Goal: Task Accomplishment & Management: Use online tool/utility

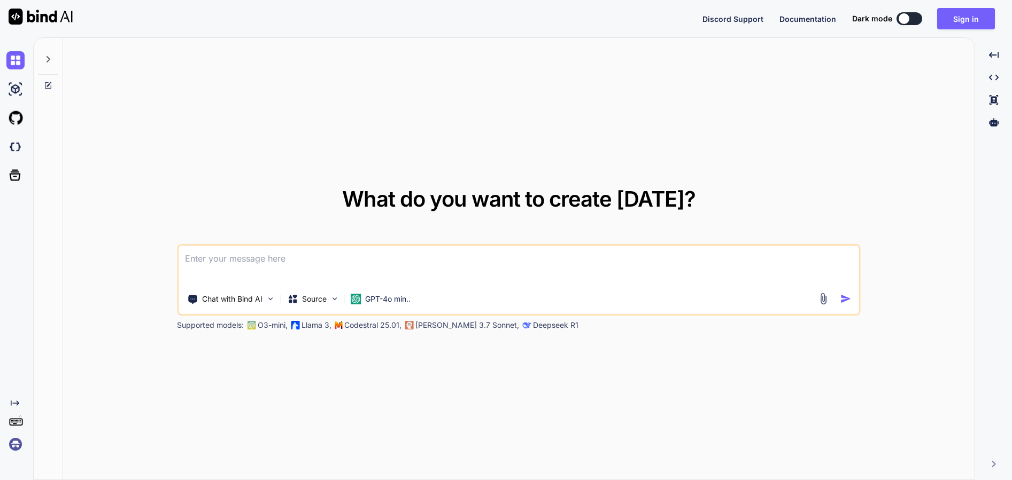
click at [781, 210] on div "What do you want to create [DATE]? Chat with Bind AI Source GPT-4o min.. Suppor…" at bounding box center [519, 260] width 684 height 142
click at [957, 14] on button "Sign in" at bounding box center [966, 18] width 58 height 21
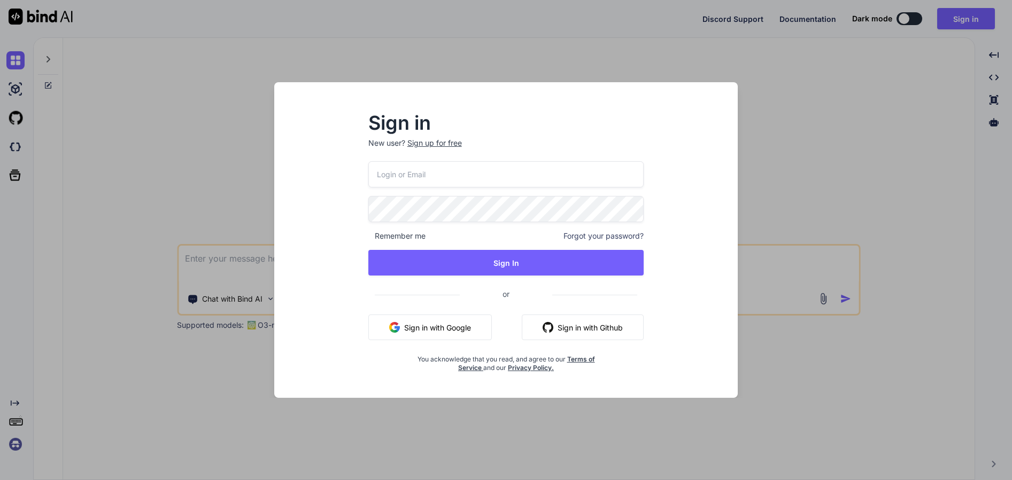
click at [455, 152] on p "New user? Sign up for free" at bounding box center [506, 150] width 276 height 24
click at [454, 177] on input "email" at bounding box center [506, 174] width 276 height 26
paste input "[EMAIL_ADDRESS][DOMAIN_NAME]"
type input "[EMAIL_ADDRESS][DOMAIN_NAME]"
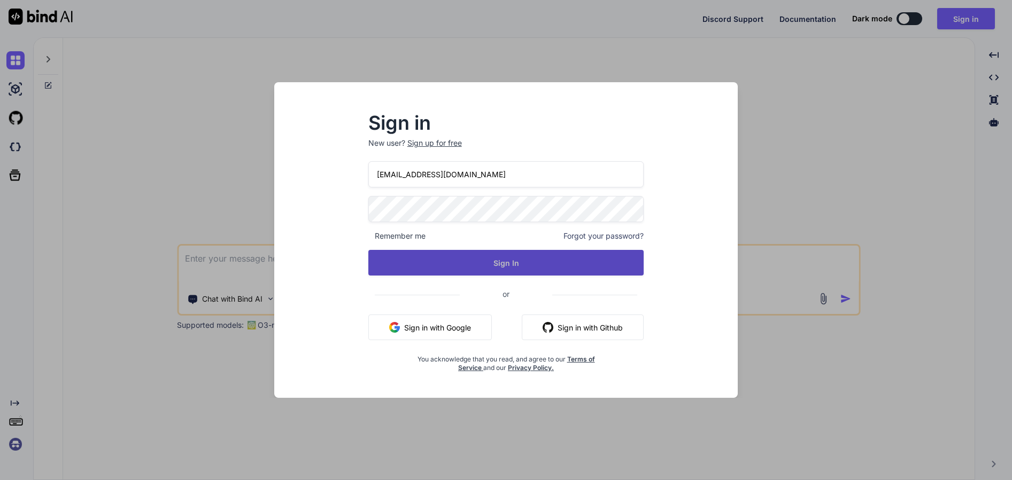
click at [456, 262] on button "Sign In" at bounding box center [506, 263] width 276 height 26
click at [503, 262] on button "Sign In" at bounding box center [506, 263] width 276 height 26
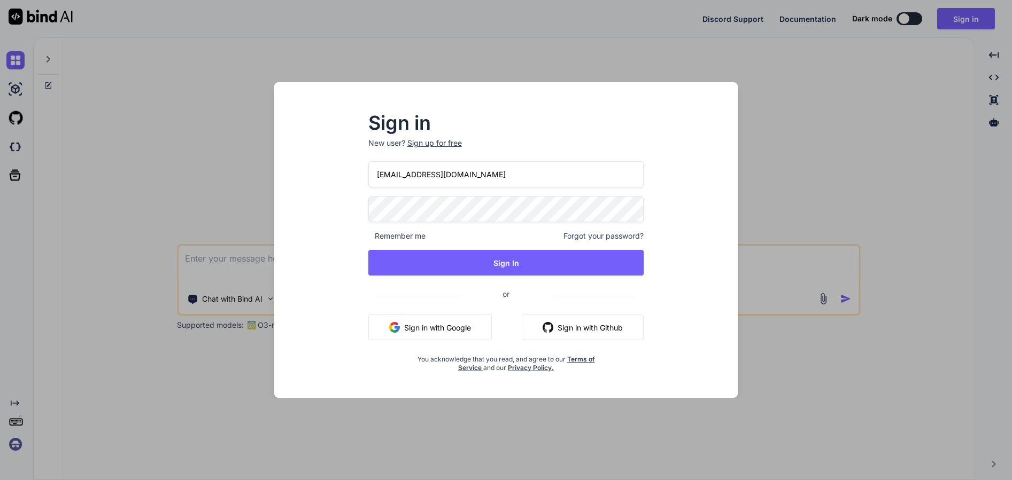
click at [718, 324] on div "Sign in New user? Sign up for free [EMAIL_ADDRESS][DOMAIN_NAME] Remember me For…" at bounding box center [506, 250] width 447 height 297
click at [866, 374] on div "Sign in New user? Sign up for free [EMAIL_ADDRESS][DOMAIN_NAME] Remember me For…" at bounding box center [506, 240] width 1012 height 480
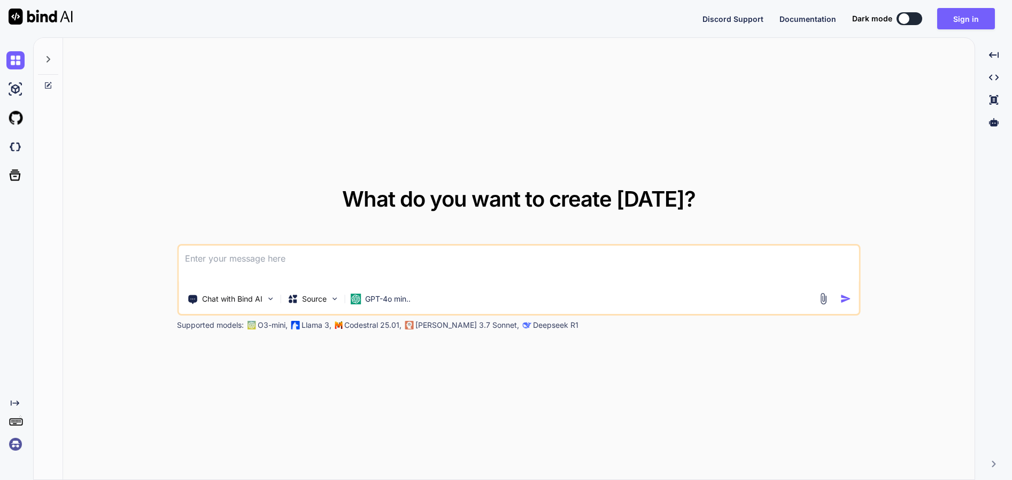
click at [704, 108] on div "What do you want to create [DATE]? Chat with Bind AI Source GPT-4o min.. Suppor…" at bounding box center [518, 259] width 911 height 443
click at [345, 206] on div "What do you want to create [DATE]? Chat with Bind AI Source GPT-4o min.. Suppor…" at bounding box center [519, 260] width 684 height 142
click at [338, 253] on textarea at bounding box center [518, 266] width 680 height 40
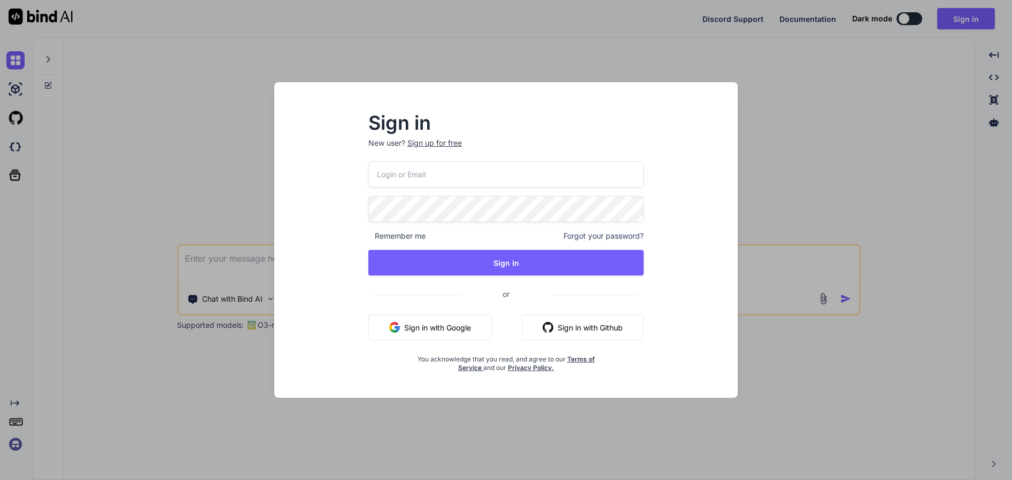
click at [455, 333] on button "Sign in with Google" at bounding box center [429, 328] width 123 height 26
click at [859, 161] on div "Sign in New user? Sign up for free Remember me Forgot your password? Sign In or…" at bounding box center [506, 240] width 1012 height 480
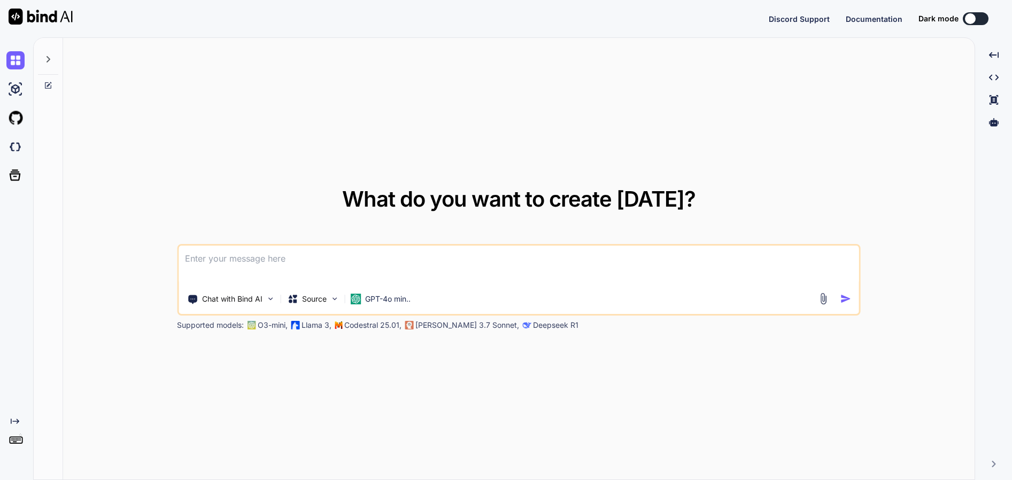
type textarea "x"
click at [964, 11] on button "Sign in" at bounding box center [966, 18] width 58 height 21
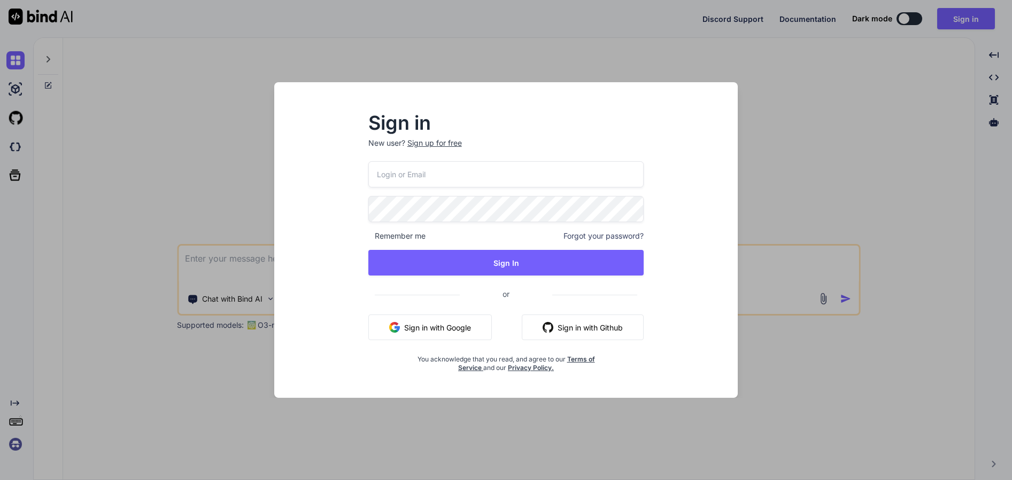
click at [430, 339] on button "Sign in with Google" at bounding box center [429, 328] width 123 height 26
